Goal: Check status: Check status

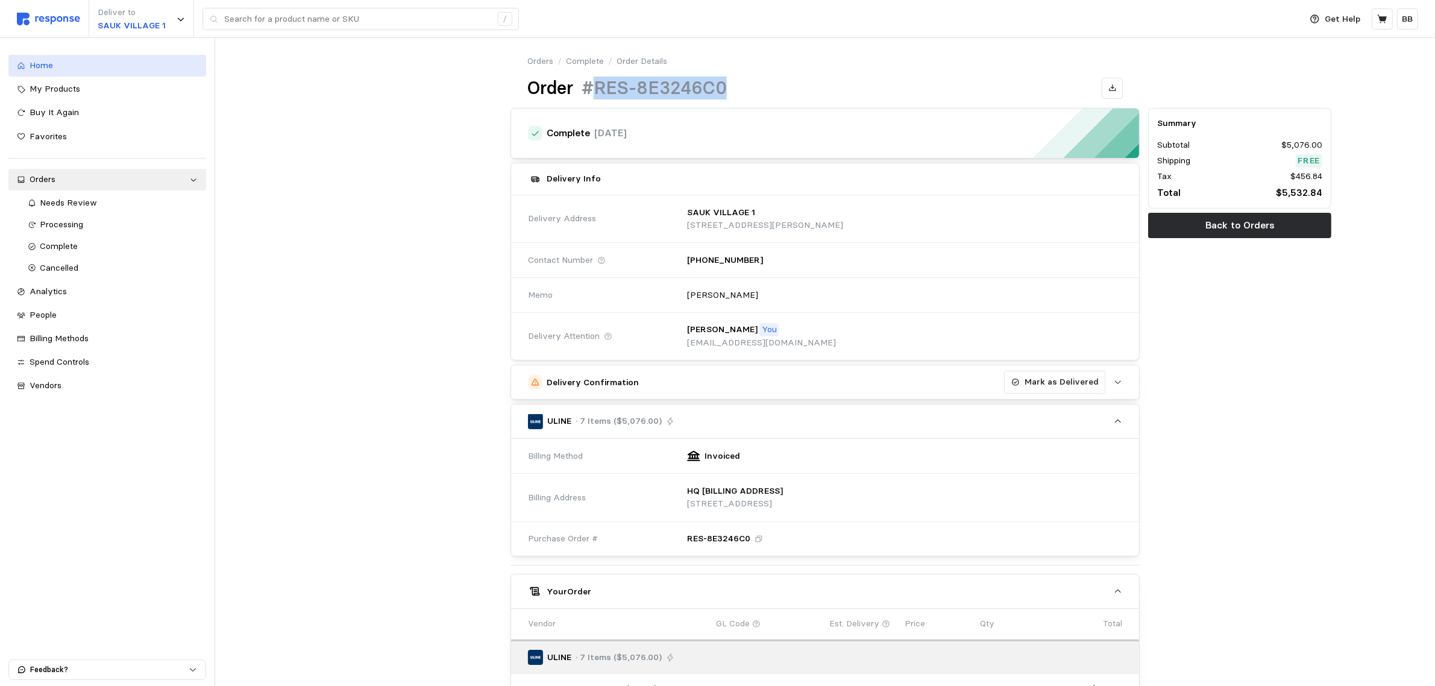
click at [69, 67] on div "Home" at bounding box center [114, 65] width 168 height 13
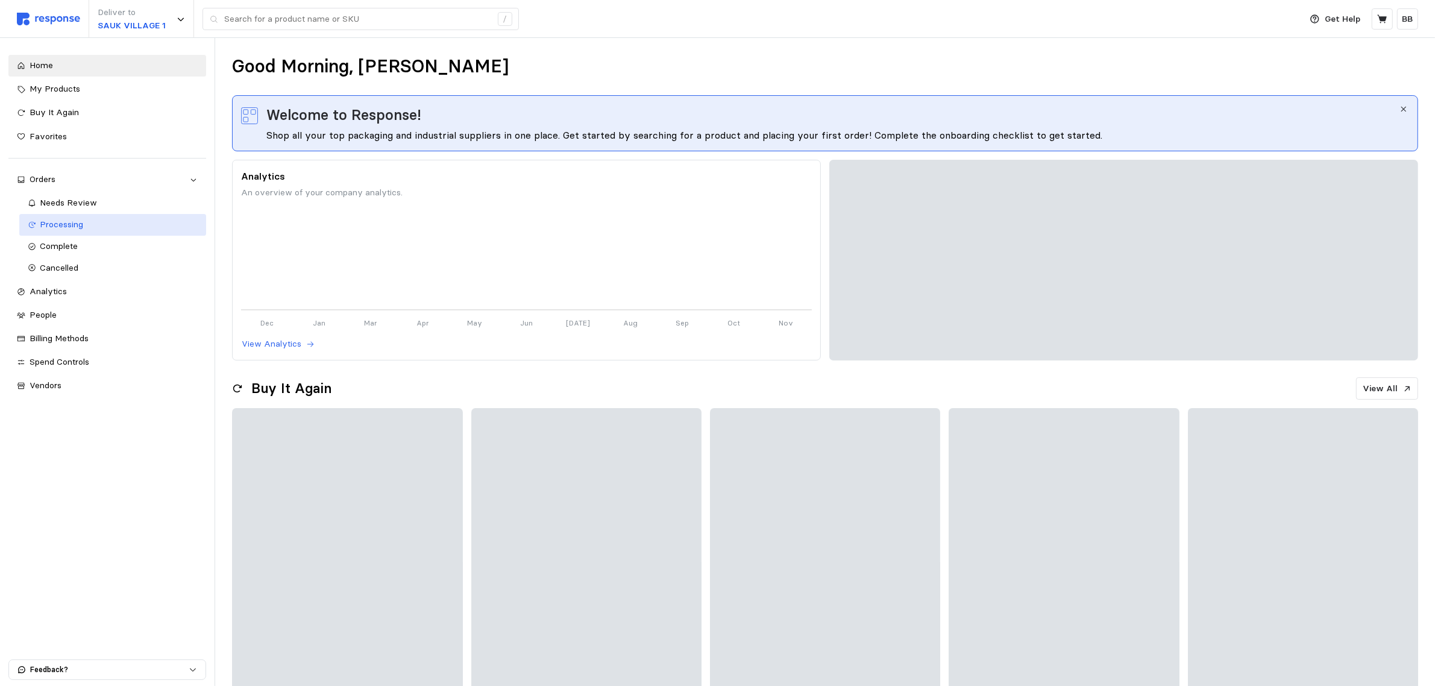
click at [64, 225] on span "Processing" at bounding box center [61, 224] width 43 height 11
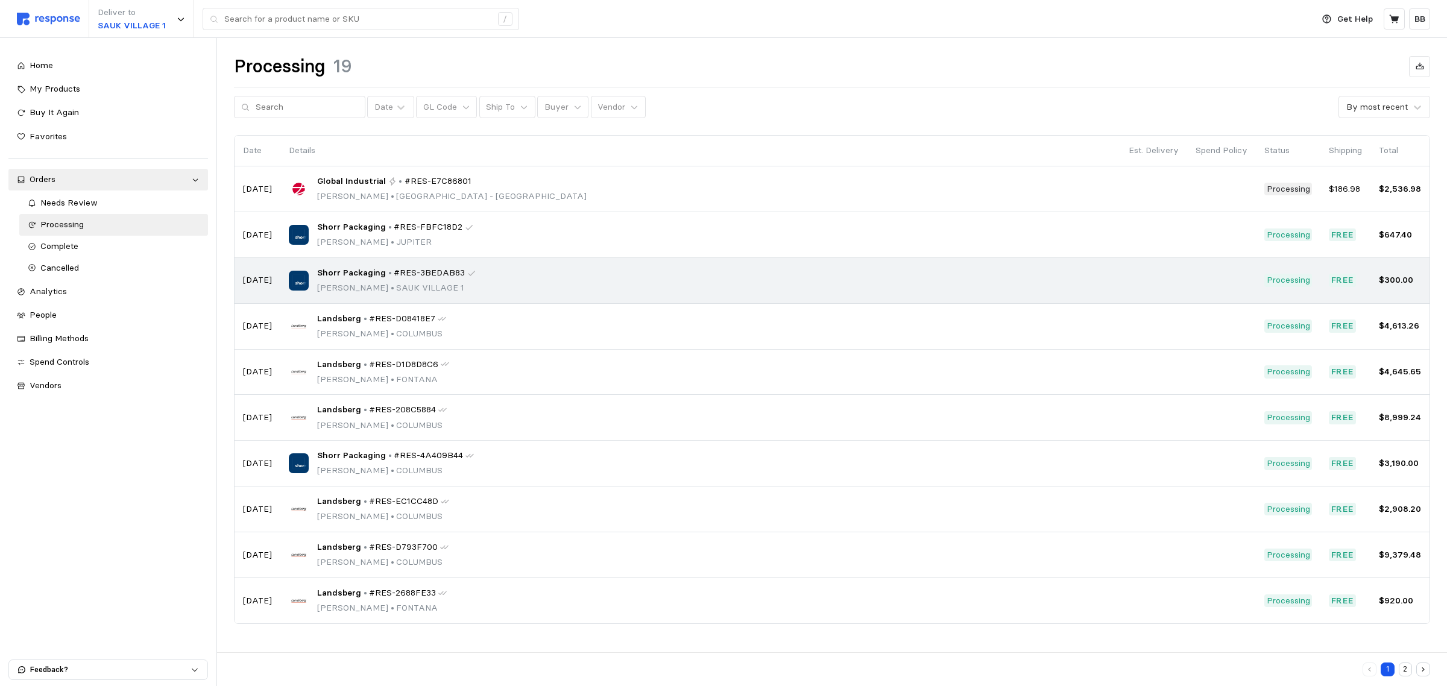
click at [411, 279] on span "#RES-3BEDAB83" at bounding box center [429, 272] width 71 height 13
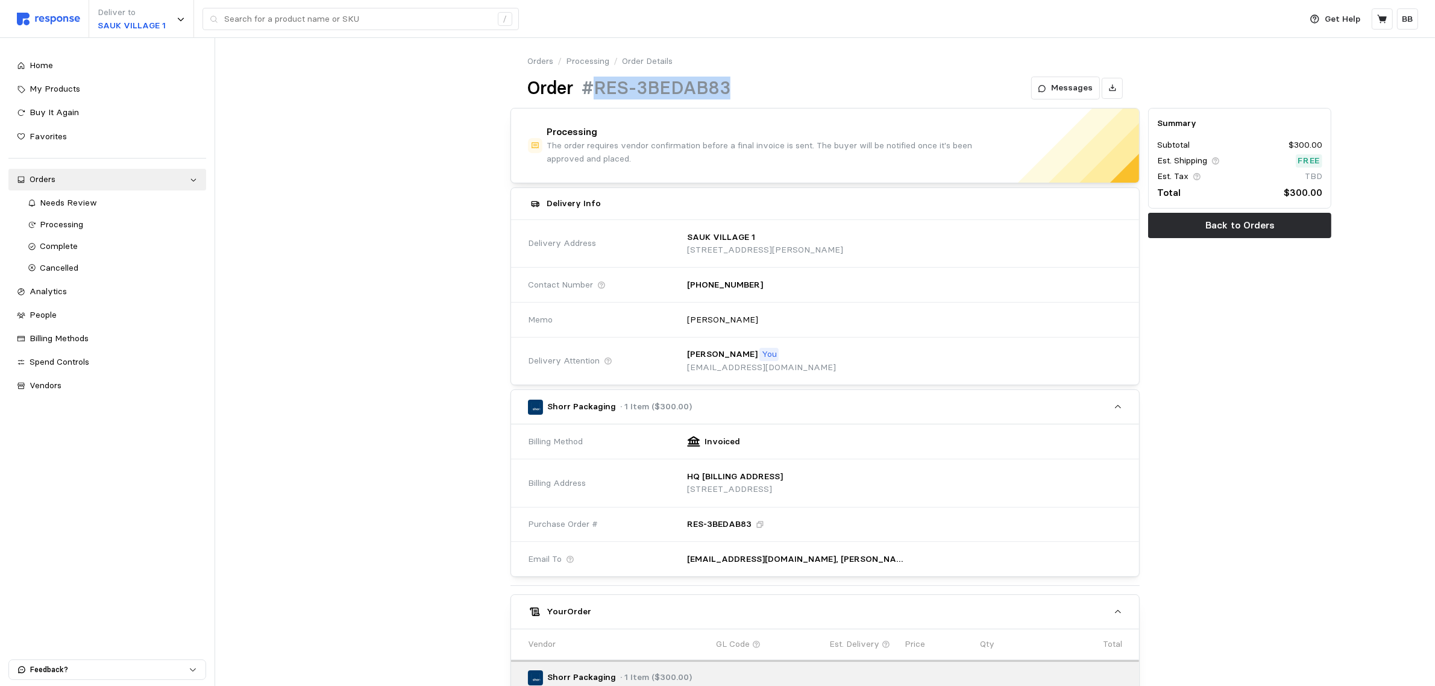
drag, startPoint x: 725, startPoint y: 91, endPoint x: 597, endPoint y: 97, distance: 128.0
click at [597, 97] on div "Order #RES-3BEDAB83 Messages" at bounding box center [826, 89] width 596 height 24
copy h1 "RES-3BEDAB83"
click at [1300, 446] on div "Summary Subtotal $300.00 Est. Shipping Free Est. Tax TBD Total $300.00 Back to …" at bounding box center [1240, 485] width 192 height 763
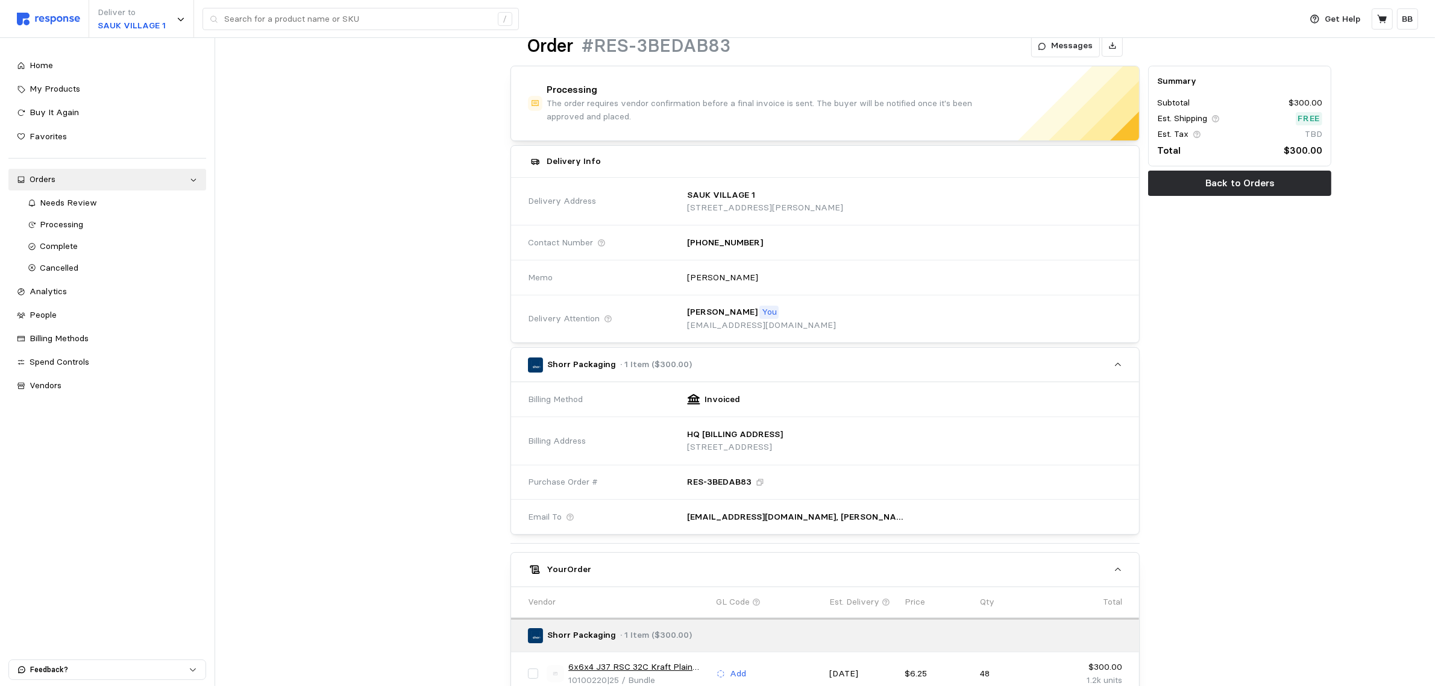
scroll to position [247, 0]
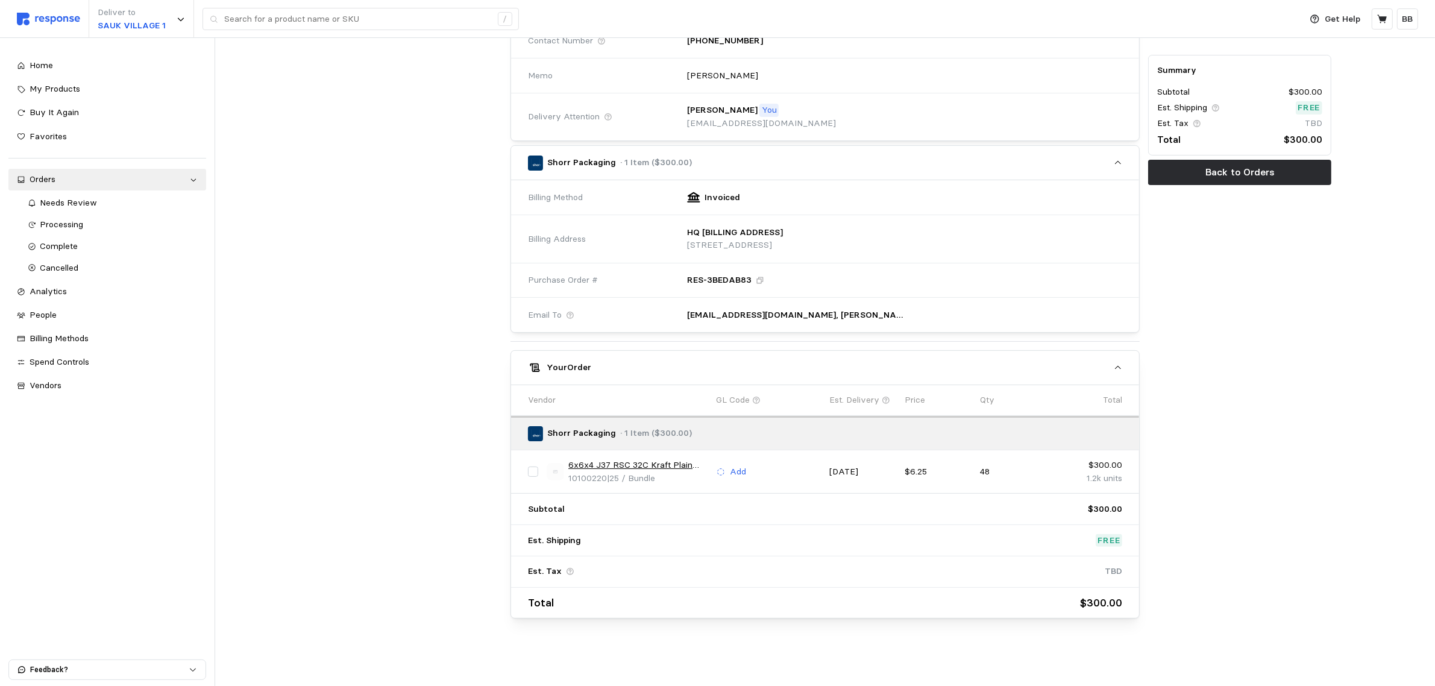
click at [396, 192] on div at bounding box center [411, 241] width 192 height 763
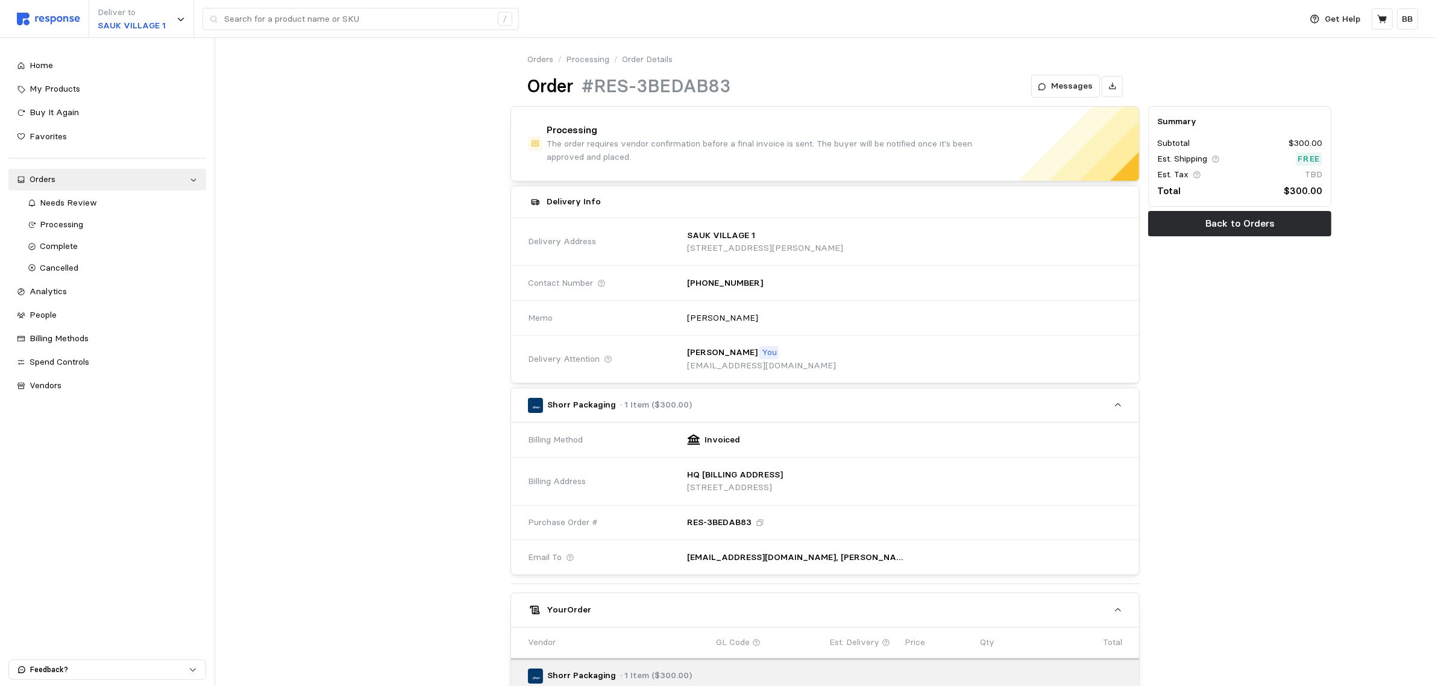
scroll to position [0, 0]
